Goal: Information Seeking & Learning: Learn about a topic

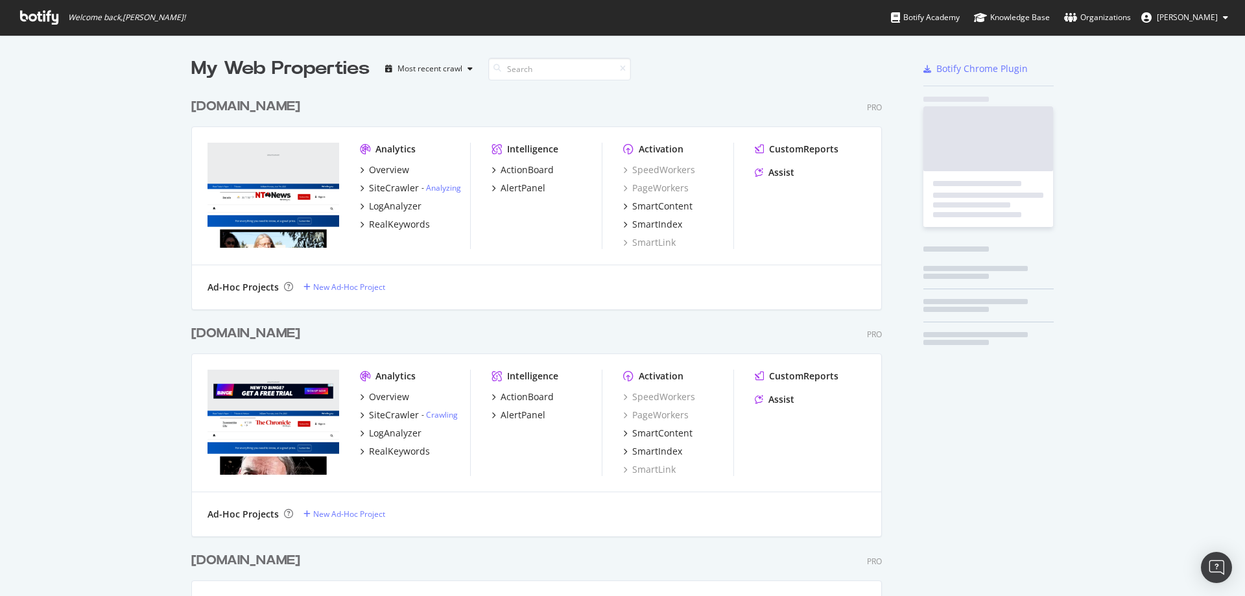
scroll to position [3135, 691]
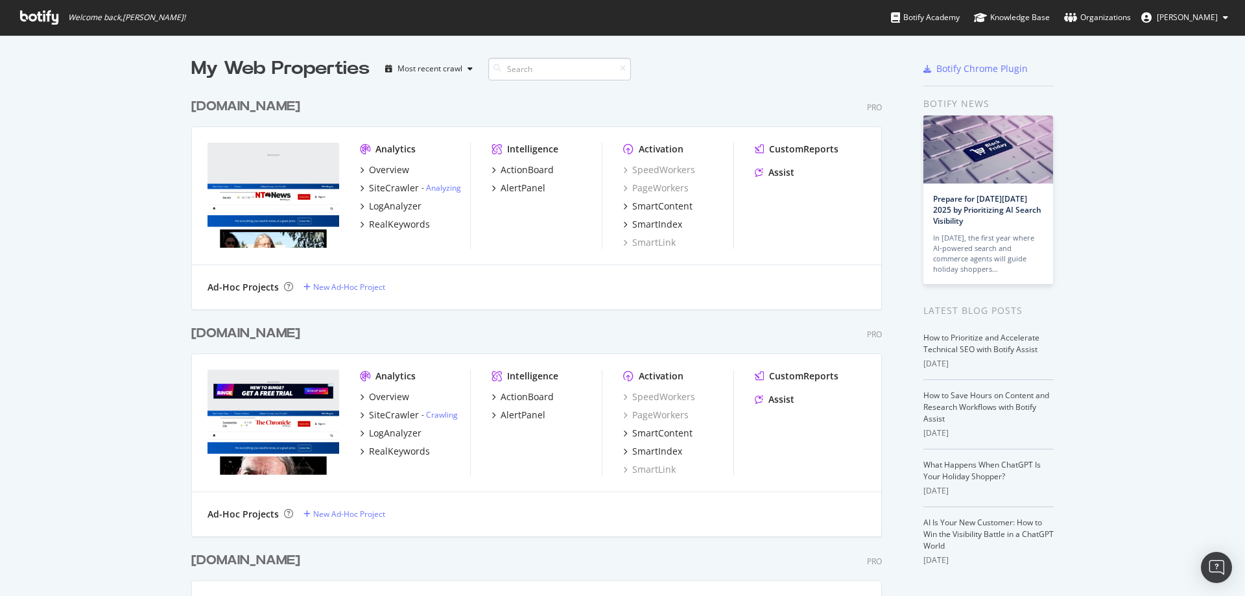
click at [514, 69] on input at bounding box center [559, 69] width 143 height 23
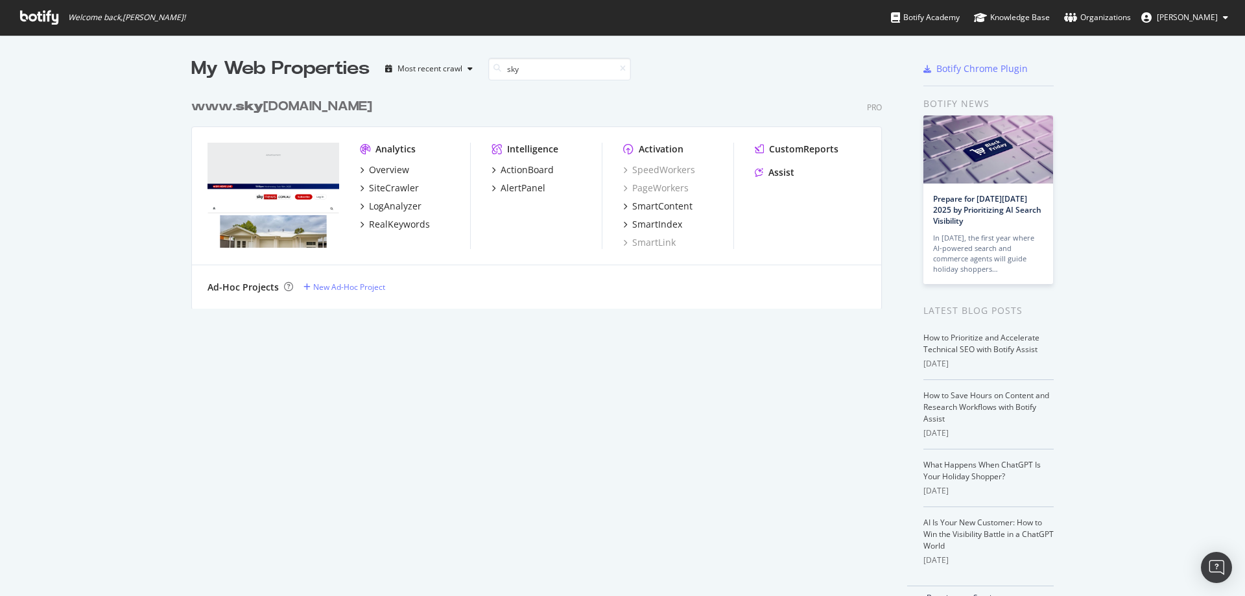
scroll to position [217, 691]
type input "sky"
click at [377, 174] on div "Overview" at bounding box center [389, 169] width 40 height 13
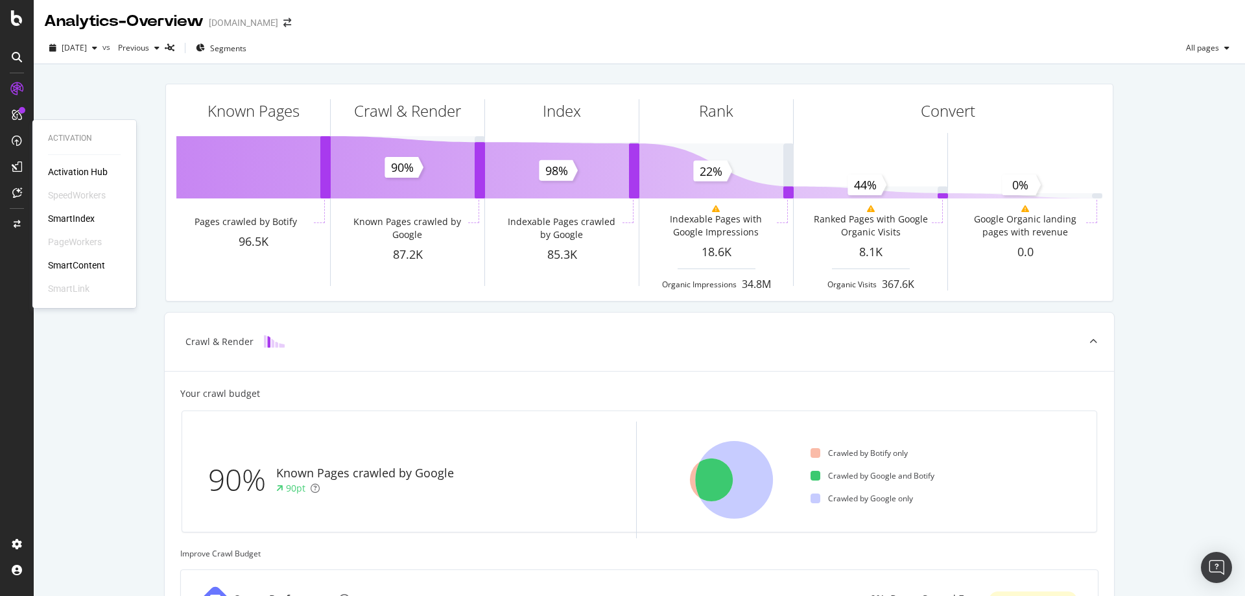
click at [84, 257] on div "Activation Hub SpeedWorkers SmartIndex PageWorkers SmartContent SmartLink" at bounding box center [84, 230] width 73 height 130
click at [69, 261] on div "SmartContent" at bounding box center [76, 265] width 57 height 13
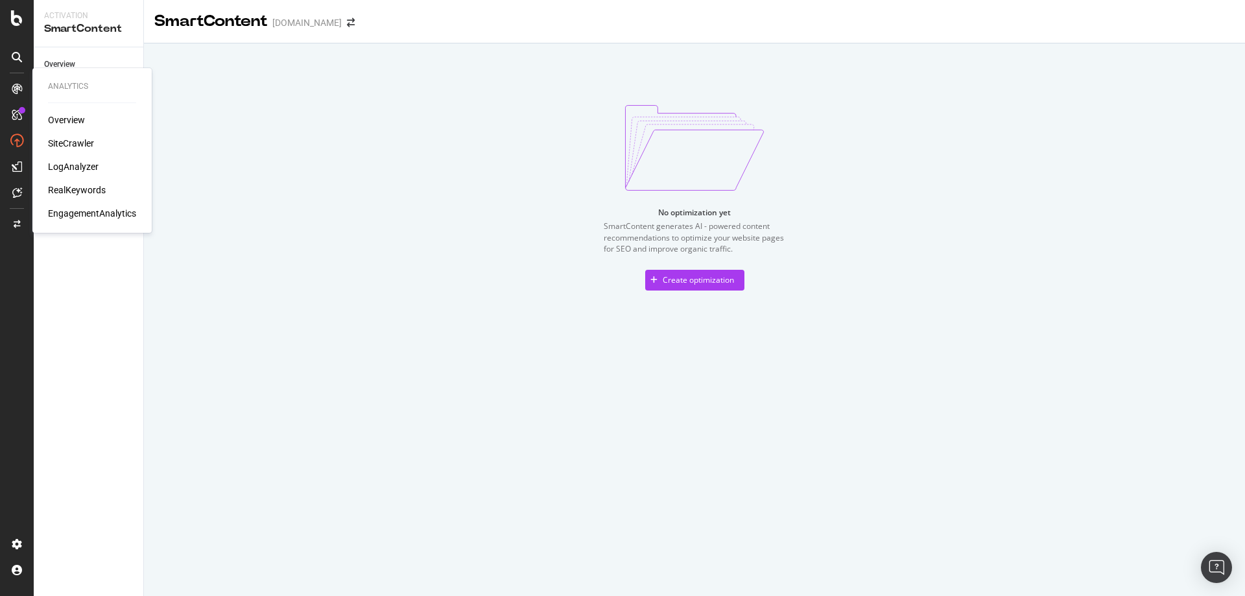
click at [78, 192] on div "RealKeywords" at bounding box center [77, 189] width 58 height 13
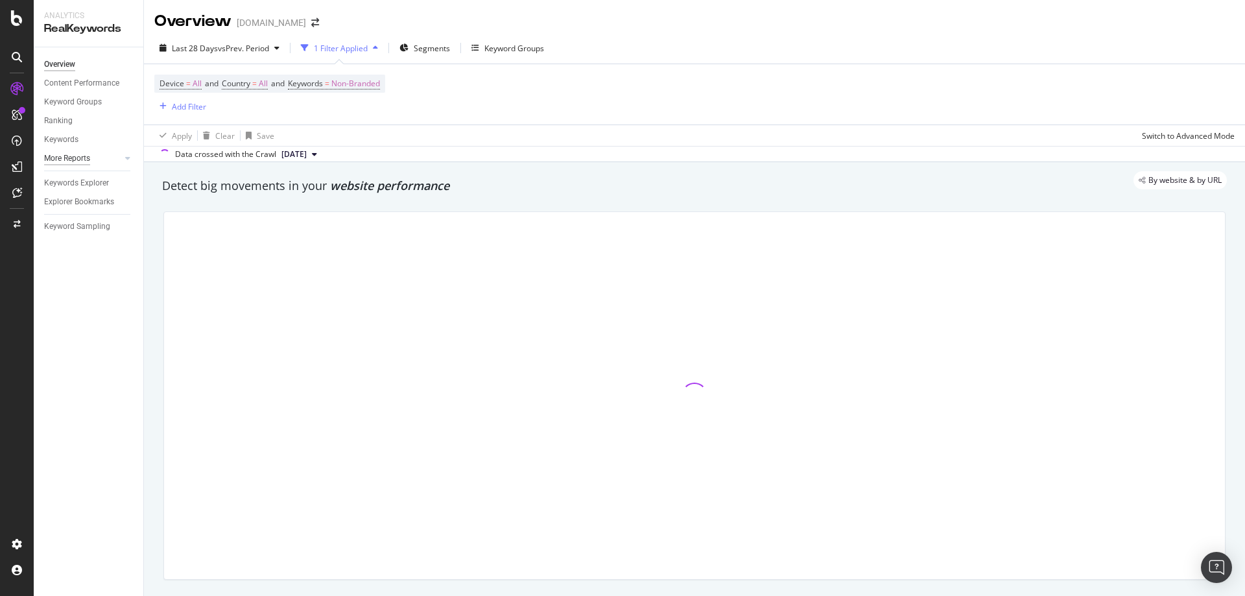
click at [89, 159] on div "More Reports" at bounding box center [67, 159] width 46 height 14
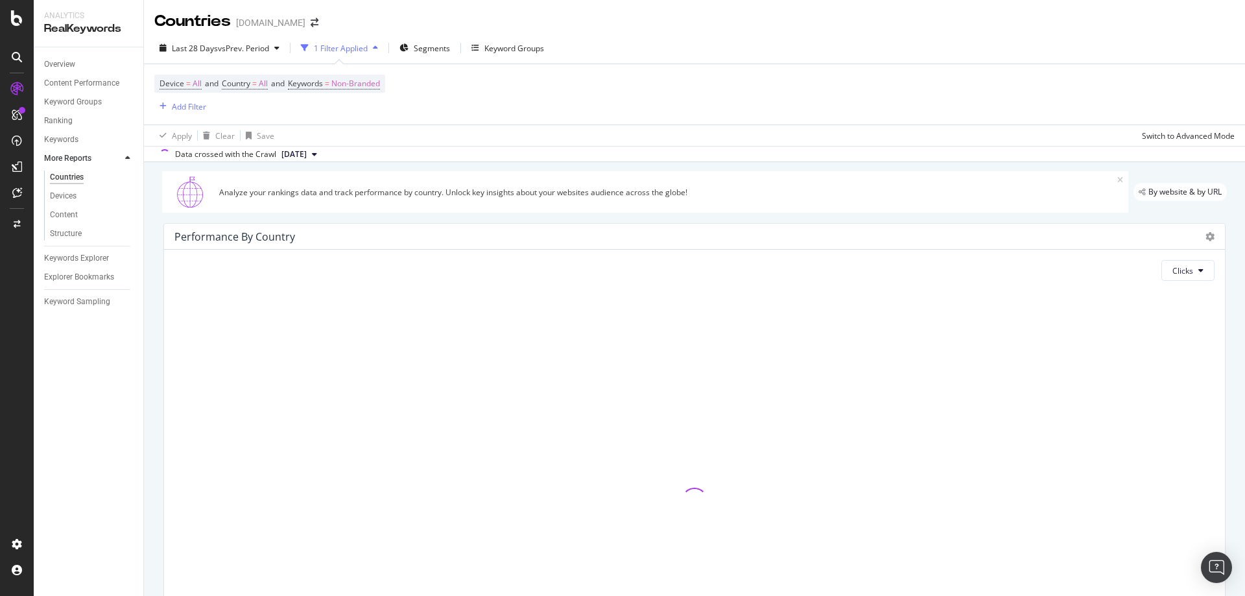
click at [117, 161] on div at bounding box center [114, 158] width 13 height 13
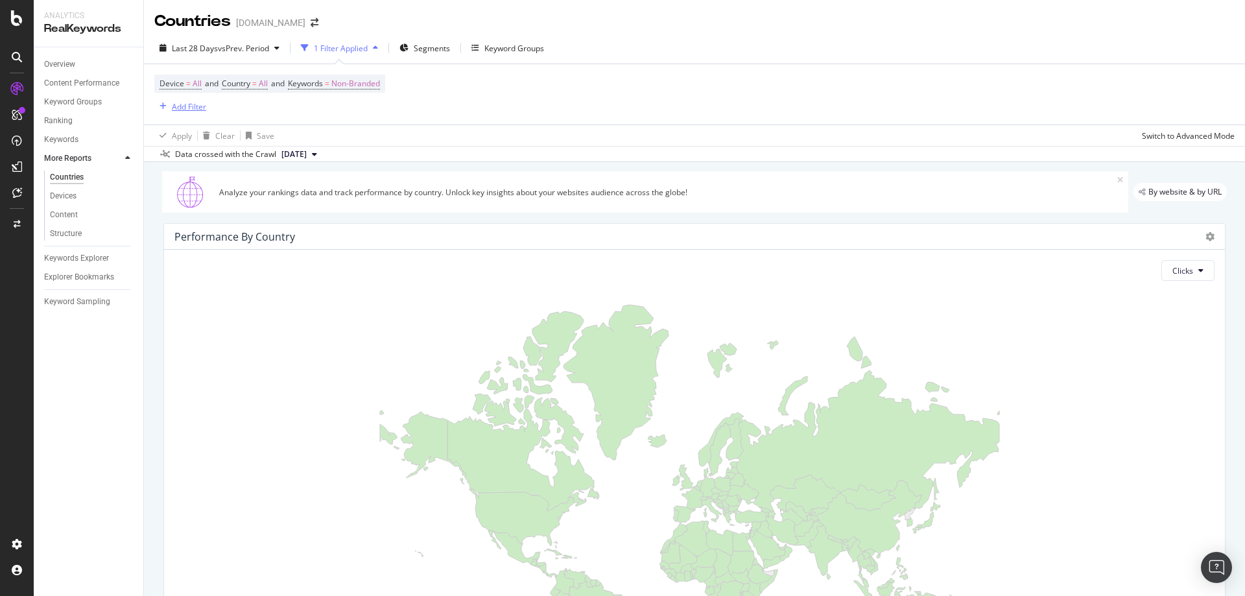
click at [171, 107] on div "button" at bounding box center [163, 106] width 18 height 8
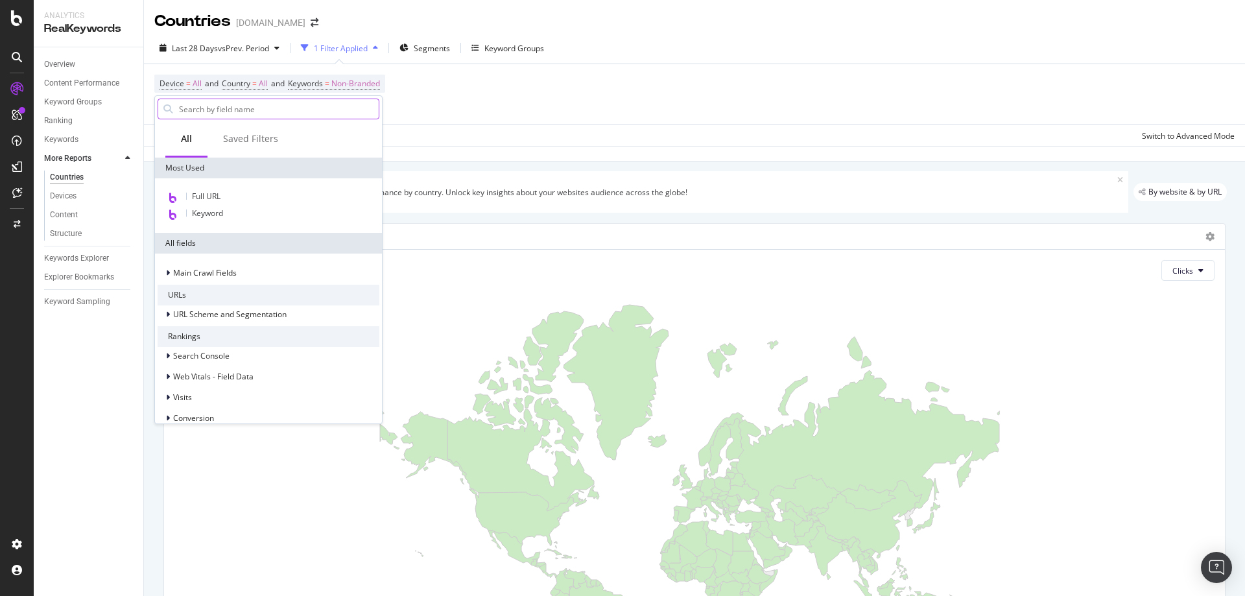
click at [235, 106] on input "text" at bounding box center [278, 108] width 201 height 19
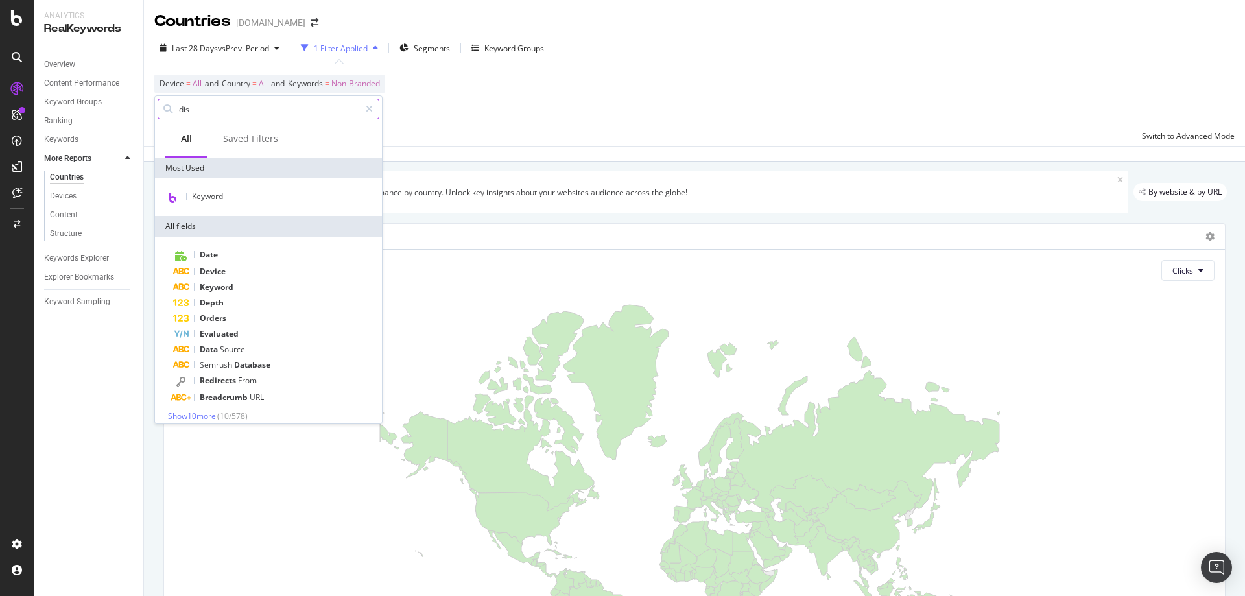
type input "disc"
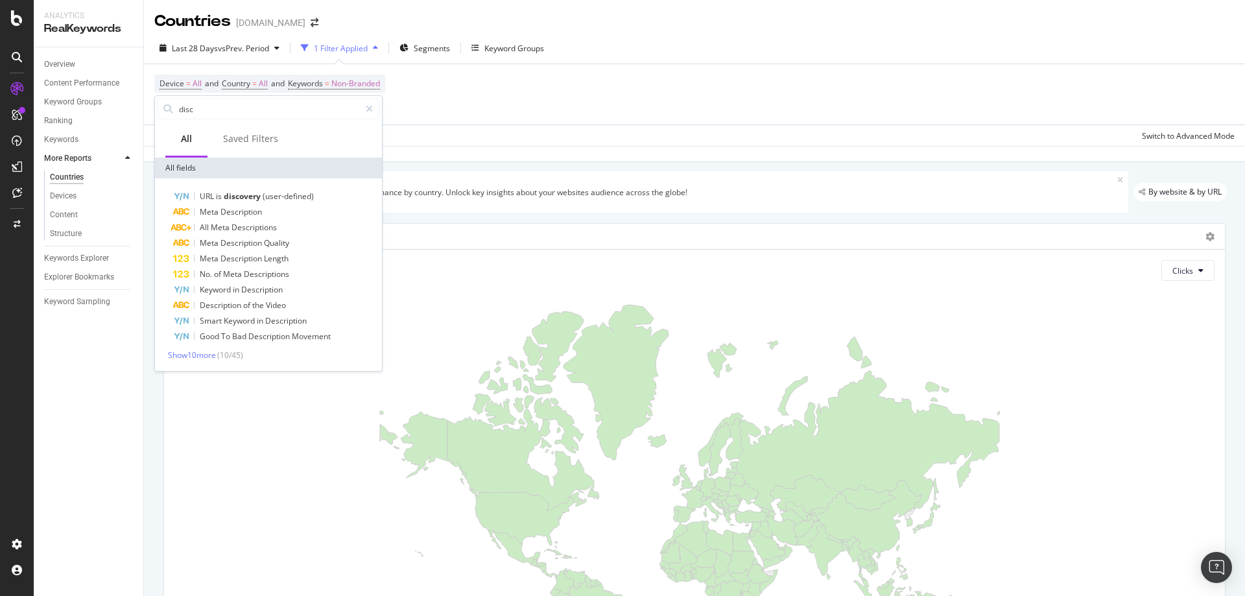
click at [624, 138] on div "Apply Clear Save Switch to Advanced Mode" at bounding box center [694, 134] width 1101 height 21
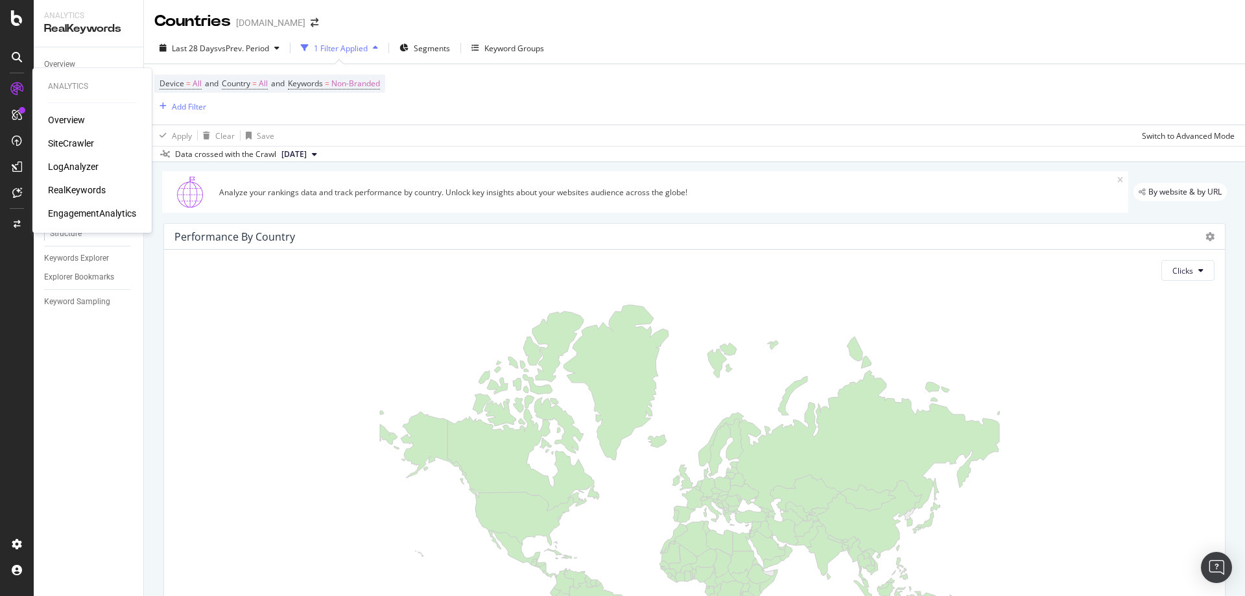
click at [81, 137] on div "SiteCrawler" at bounding box center [71, 143] width 46 height 13
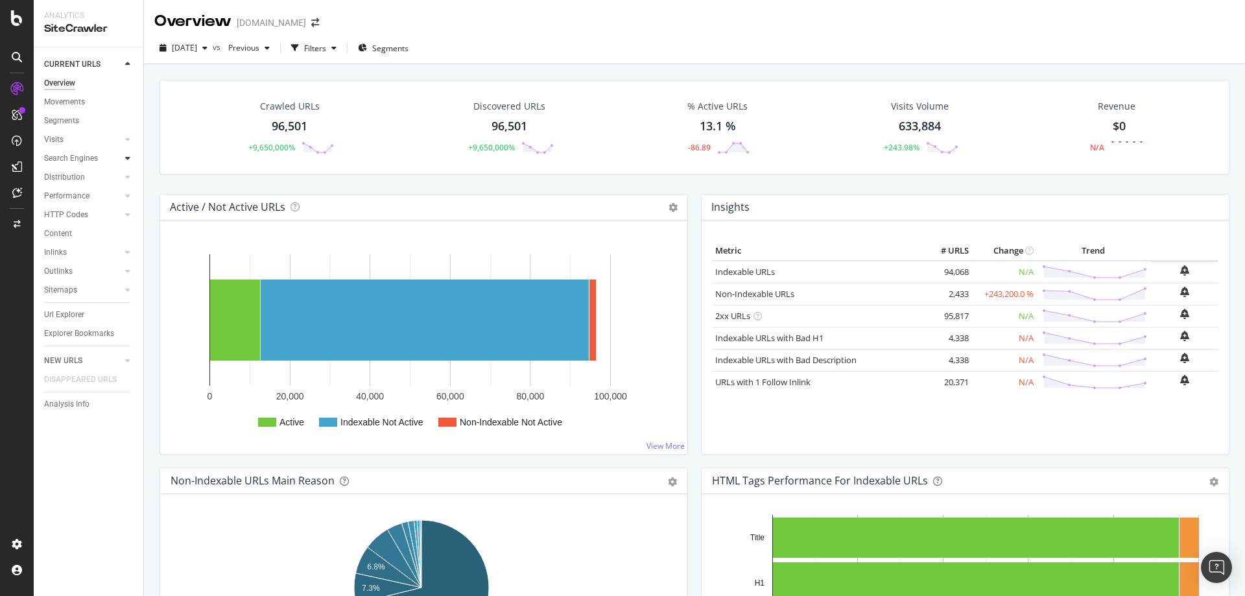
click at [125, 158] on icon at bounding box center [127, 158] width 5 height 8
click at [124, 141] on div at bounding box center [127, 139] width 13 height 13
click at [101, 156] on link "Analysis" at bounding box center [92, 159] width 84 height 14
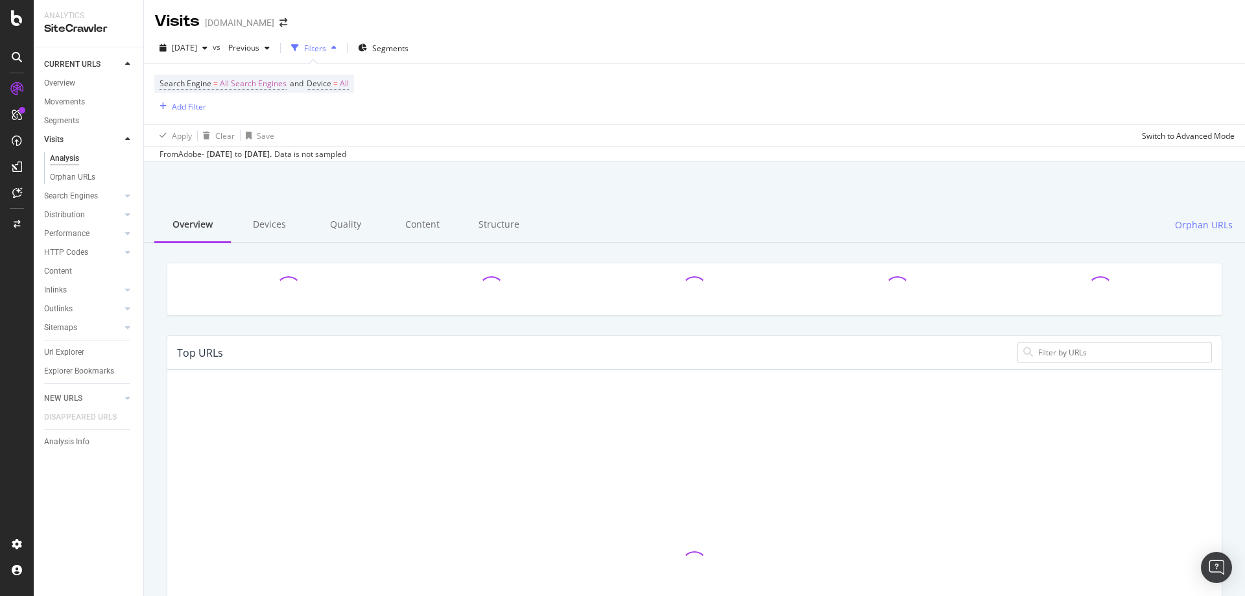
click at [124, 329] on div at bounding box center [127, 327] width 13 height 13
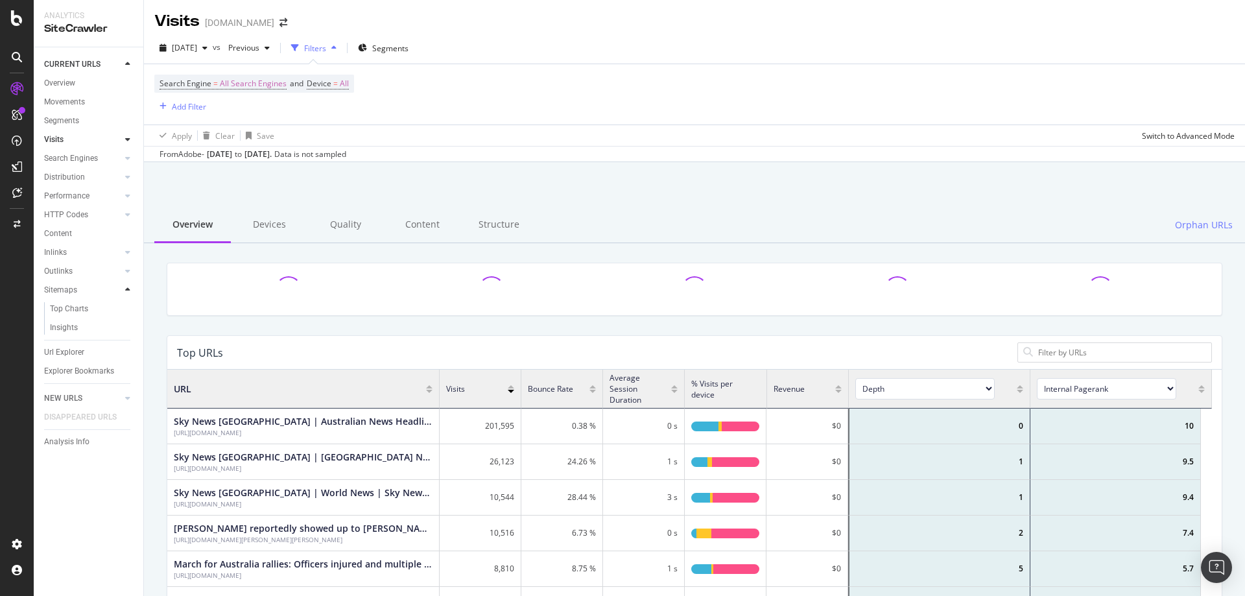
scroll to position [379, 1035]
click at [128, 274] on icon at bounding box center [127, 271] width 5 height 8
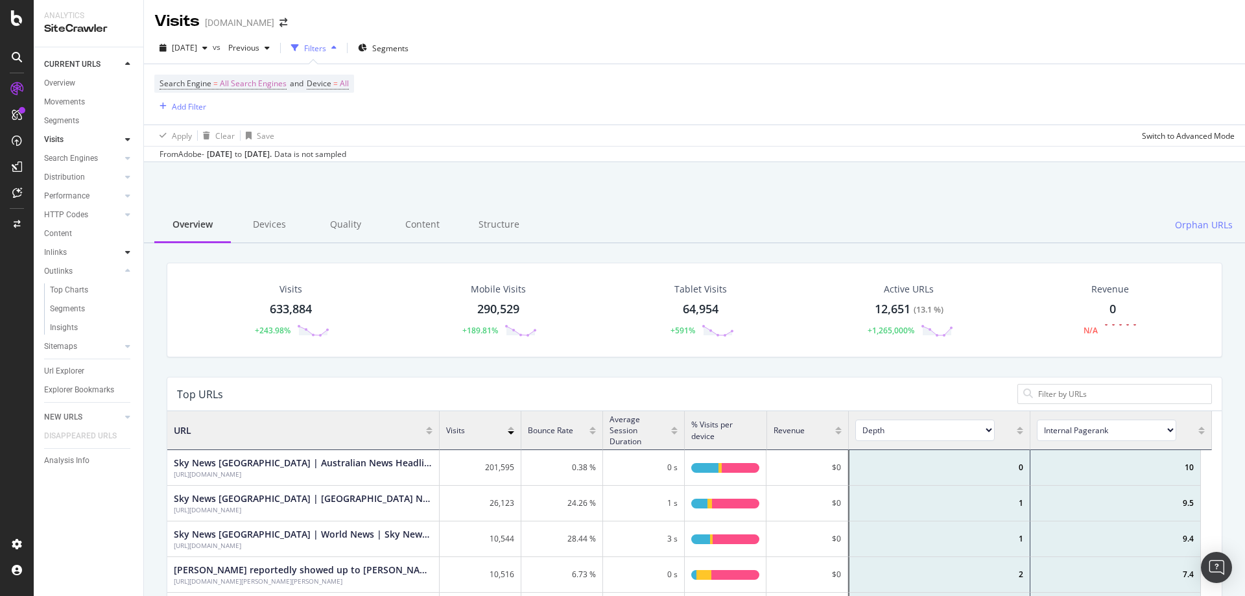
click at [125, 253] on icon at bounding box center [127, 252] width 5 height 8
click at [126, 215] on icon at bounding box center [127, 215] width 5 height 8
click at [124, 199] on div at bounding box center [127, 195] width 13 height 13
click at [127, 178] on icon at bounding box center [127, 177] width 5 height 8
click at [406, 44] on span "Segments" at bounding box center [390, 48] width 36 height 11
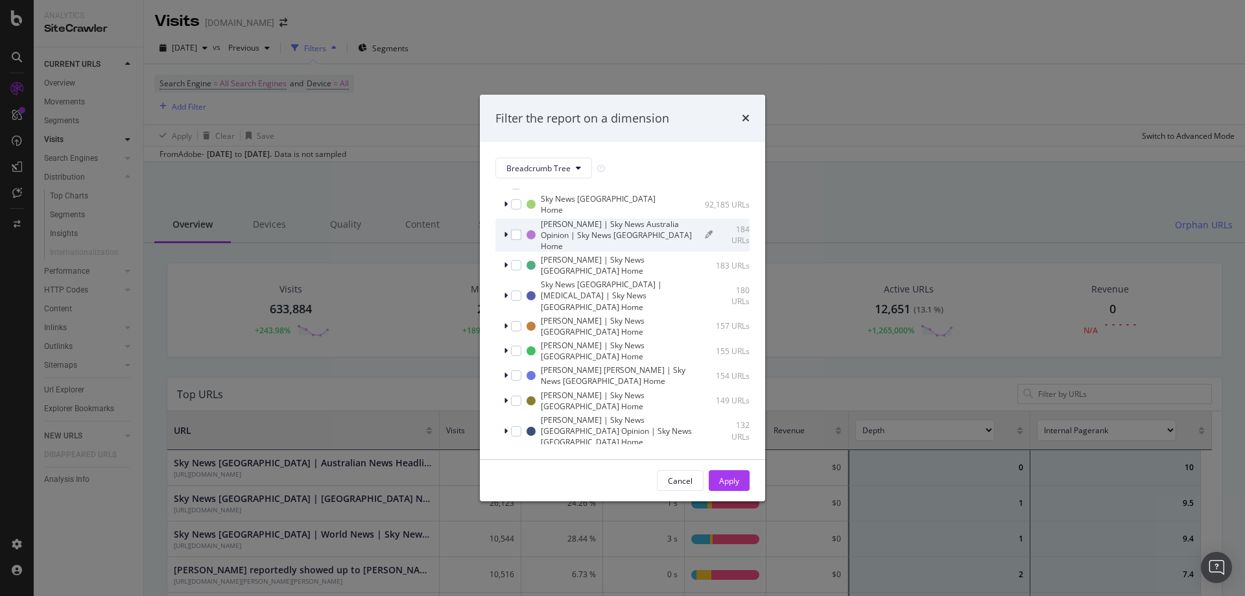
scroll to position [0, 0]
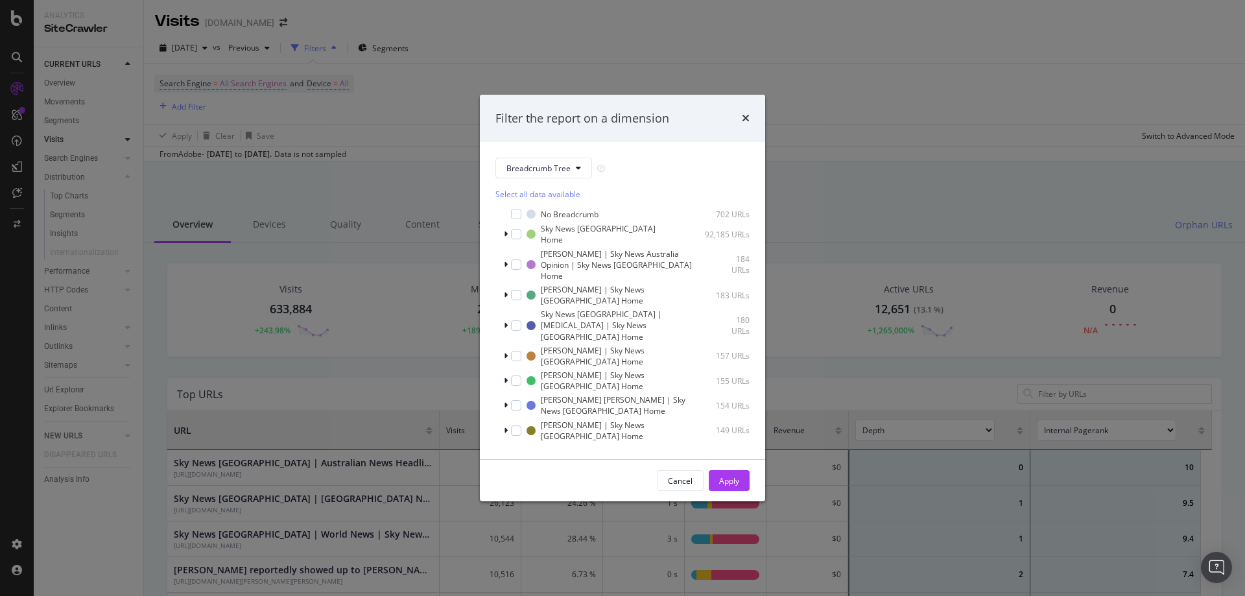
click at [805, 154] on div "Filter the report on a dimension Breadcrumb Tree Select all data available No B…" at bounding box center [622, 298] width 1245 height 596
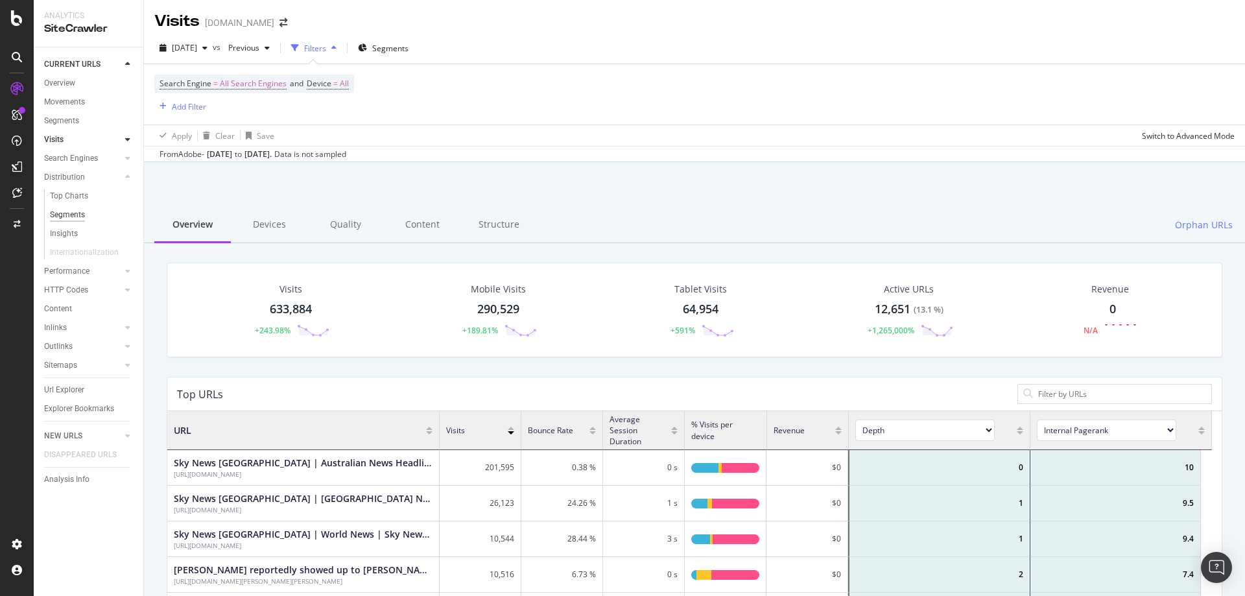
click at [83, 215] on div "Segments" at bounding box center [67, 215] width 35 height 14
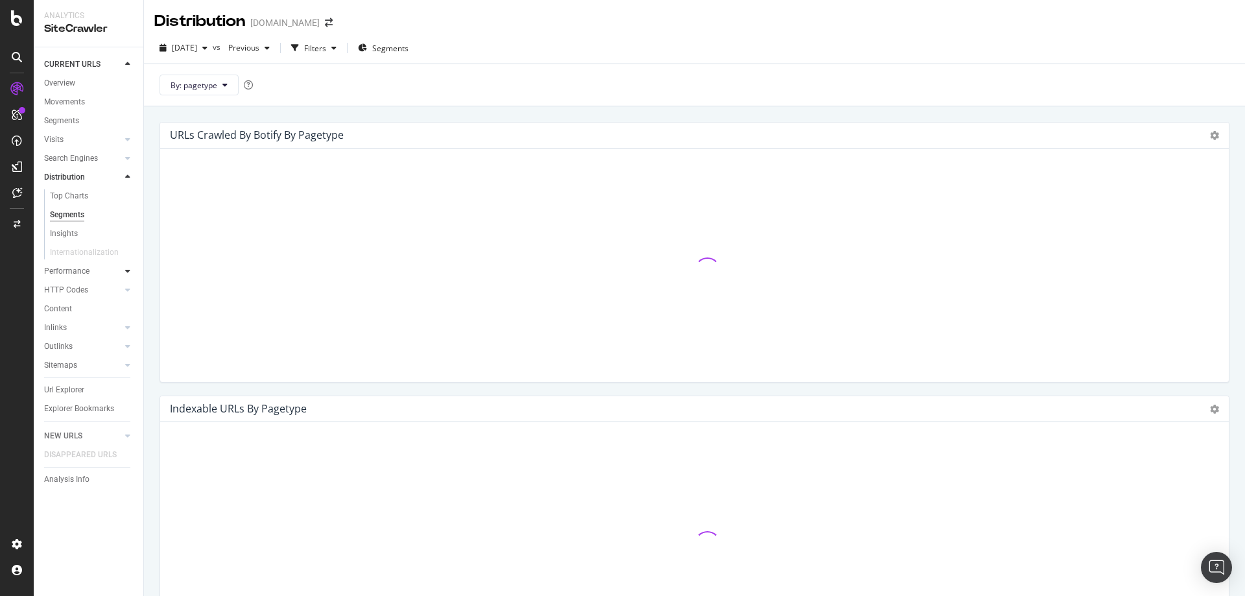
click at [126, 271] on icon at bounding box center [127, 271] width 5 height 8
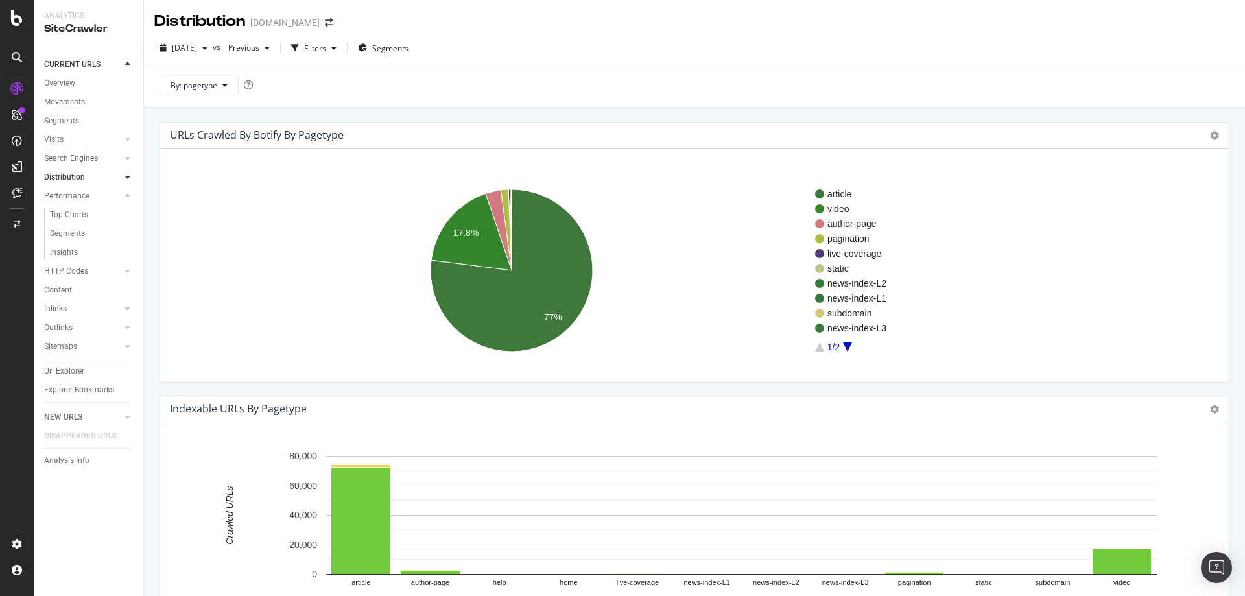
click at [844, 344] on icon "A chart." at bounding box center [847, 346] width 9 height 9
click at [821, 347] on icon "A chart." at bounding box center [819, 346] width 9 height 9
